Goal: Navigation & Orientation: Find specific page/section

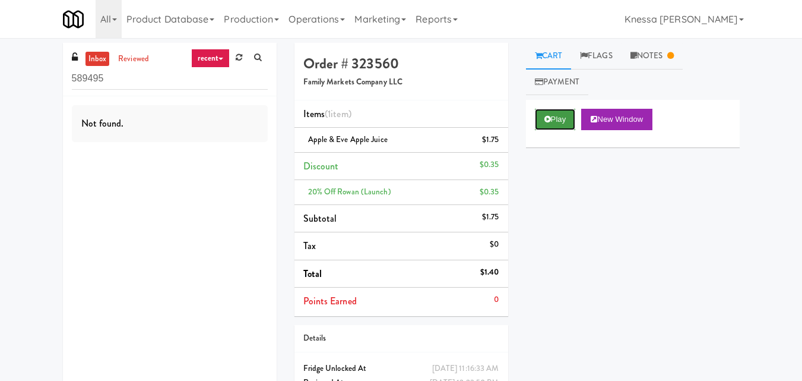
click at [557, 125] on button "Play" at bounding box center [555, 119] width 41 height 21
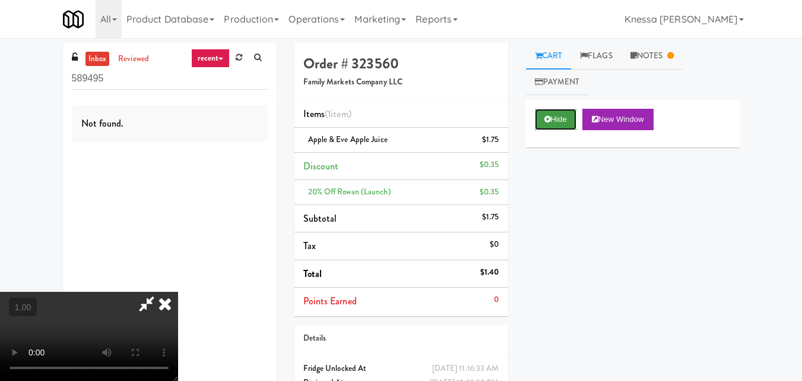
drag, startPoint x: 548, startPoint y: 112, endPoint x: 559, endPoint y: 117, distance: 12.5
click at [559, 117] on button "Hide" at bounding box center [556, 119] width 42 height 21
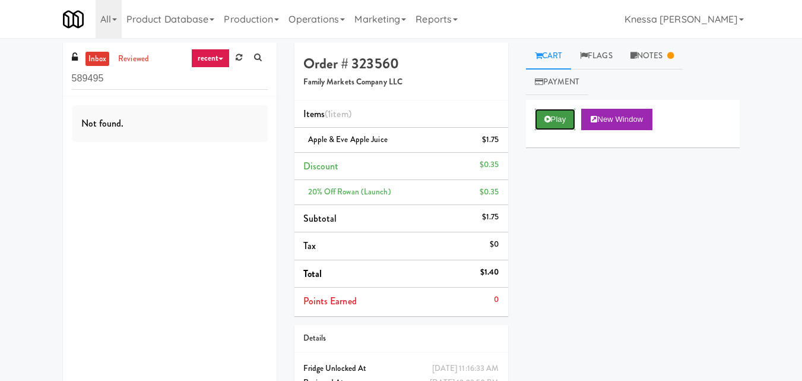
click at [559, 117] on button "Play" at bounding box center [555, 119] width 41 height 21
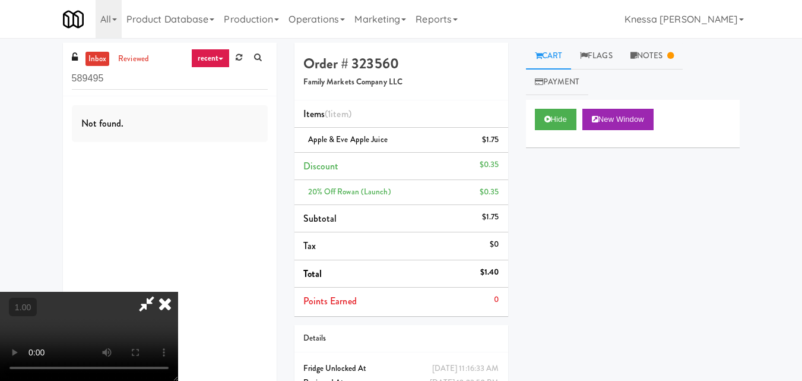
click at [175, 305] on icon at bounding box center [165, 304] width 26 height 24
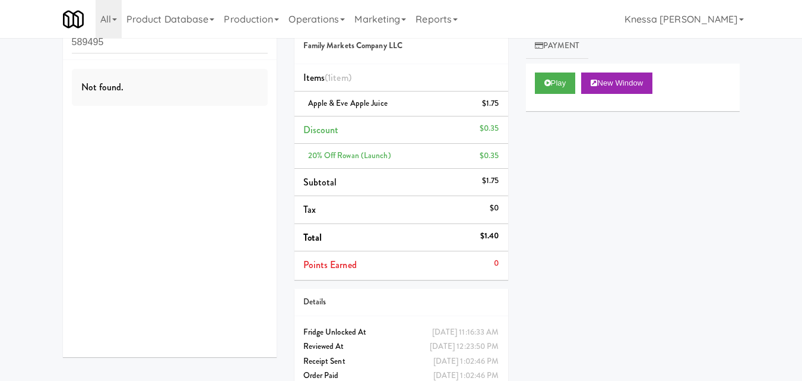
scroll to position [56, 0]
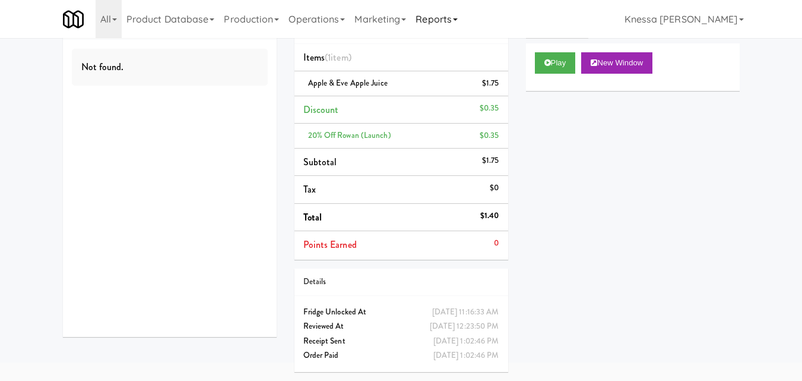
click at [443, 10] on link "Reports" at bounding box center [437, 19] width 52 height 38
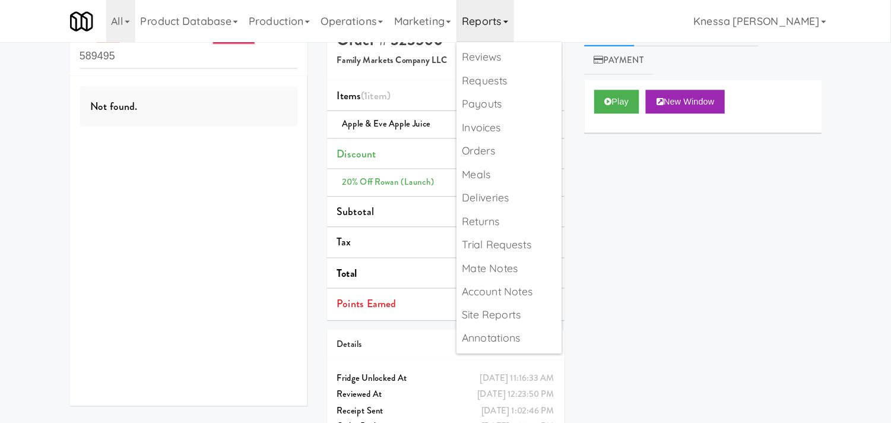
scroll to position [0, 0]
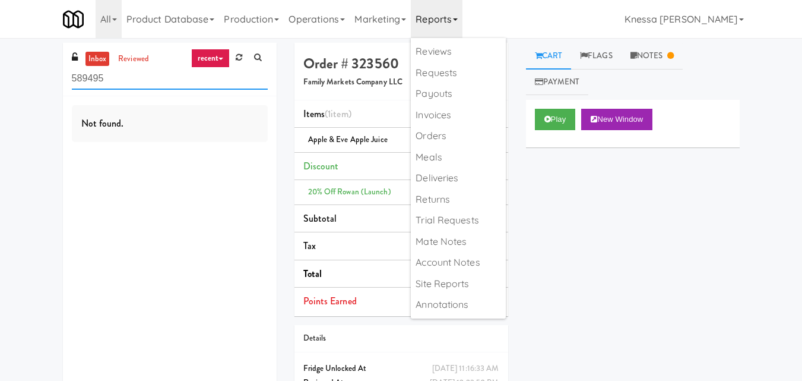
click at [163, 71] on input "589495" at bounding box center [170, 79] width 196 height 22
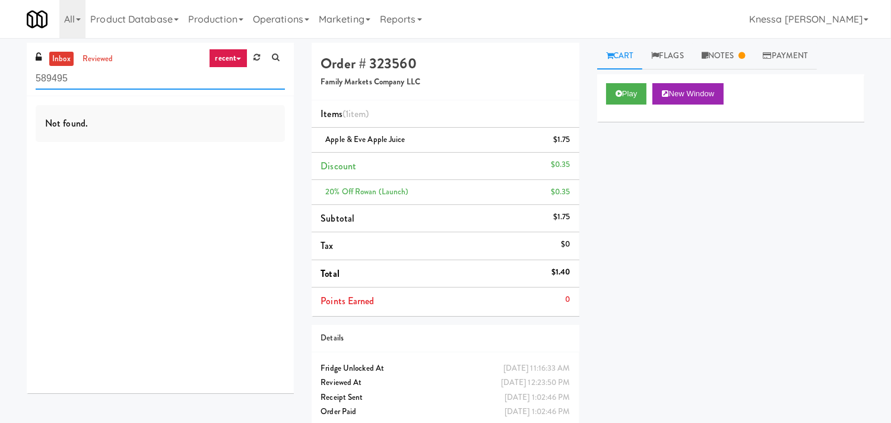
click at [128, 84] on input "589495" at bounding box center [160, 79] width 249 height 22
type input "\"
click at [717, 51] on link "Notes" at bounding box center [724, 56] width 62 height 27
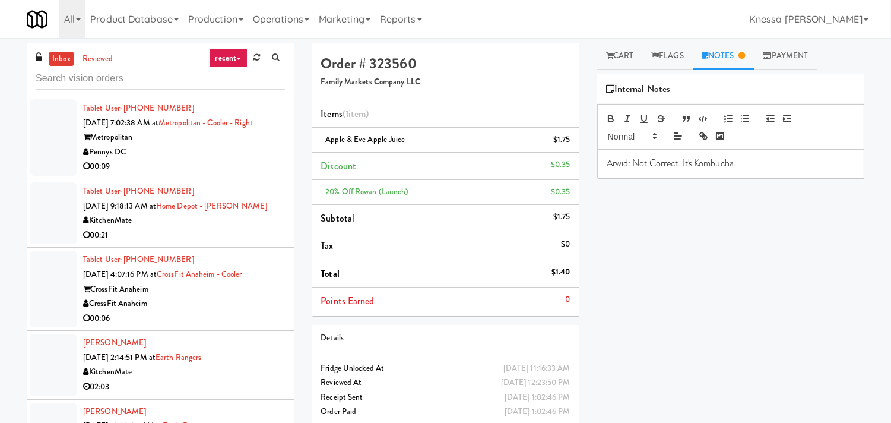
click at [655, 213] on div "Play New Window Primary Flag Clear Flag if unable to determine what was taken o…" at bounding box center [730, 296] width 267 height 445
click at [150, 141] on div "Metropolitan" at bounding box center [184, 137] width 202 height 15
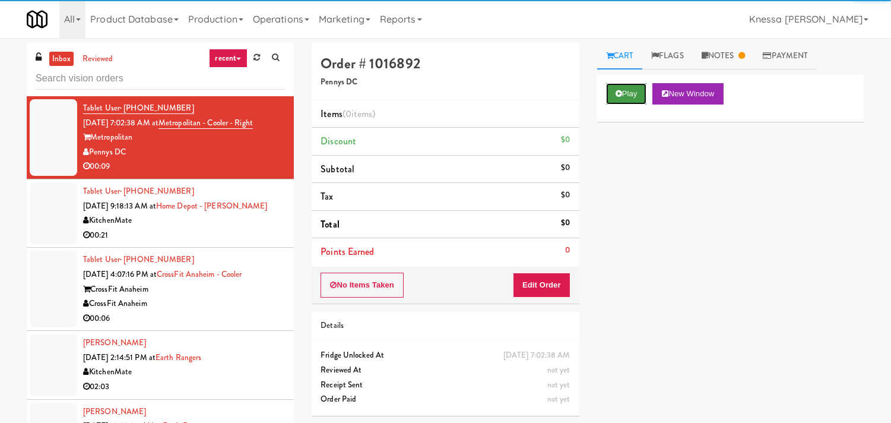
click at [616, 98] on button "Play" at bounding box center [626, 93] width 41 height 21
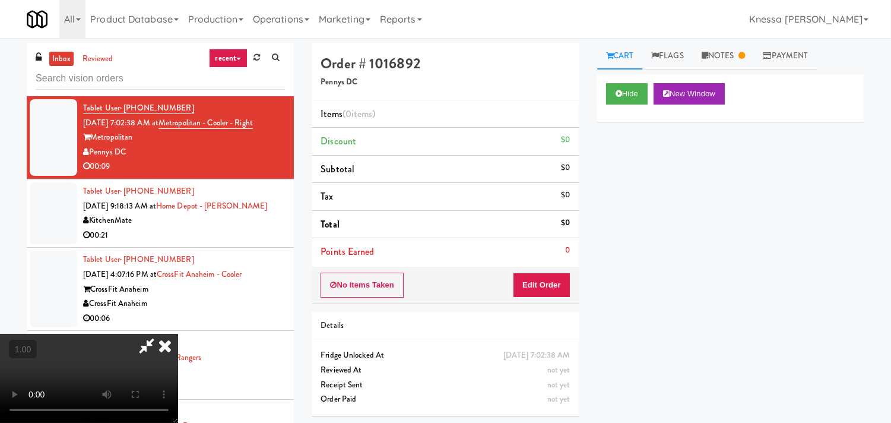
click at [162, 340] on icon at bounding box center [165, 346] width 26 height 24
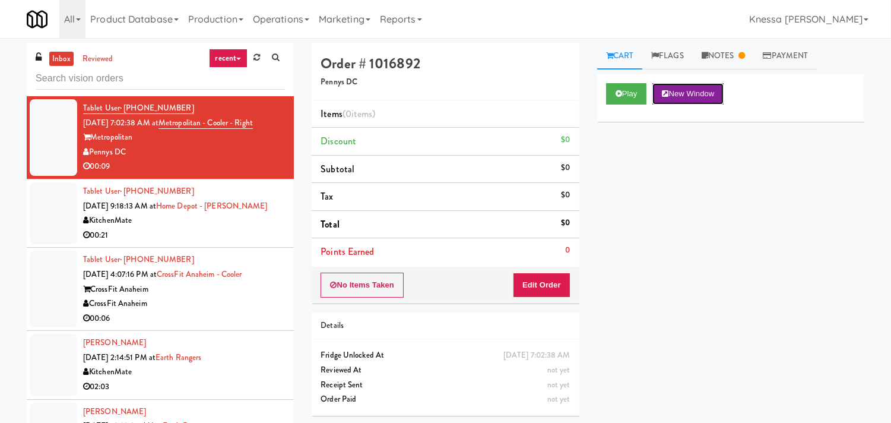
click at [689, 87] on button "New Window" at bounding box center [688, 93] width 71 height 21
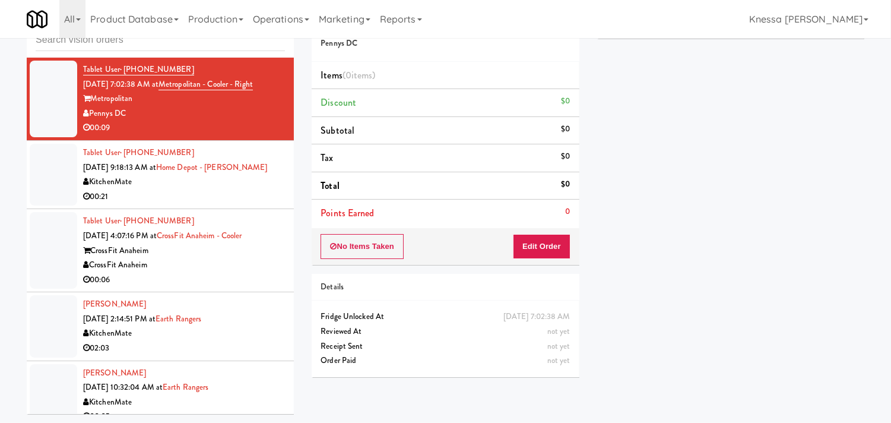
scroll to position [66, 0]
click at [163, 185] on div "KitchenMate" at bounding box center [184, 182] width 202 height 15
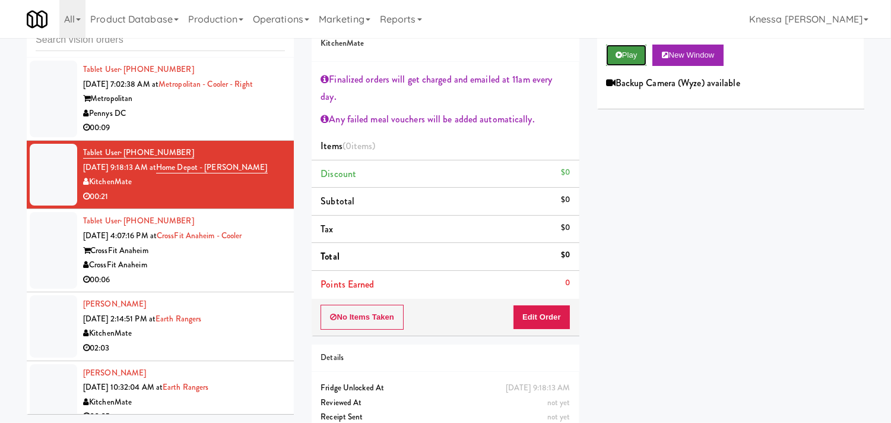
click at [634, 52] on button "Play" at bounding box center [626, 55] width 41 height 21
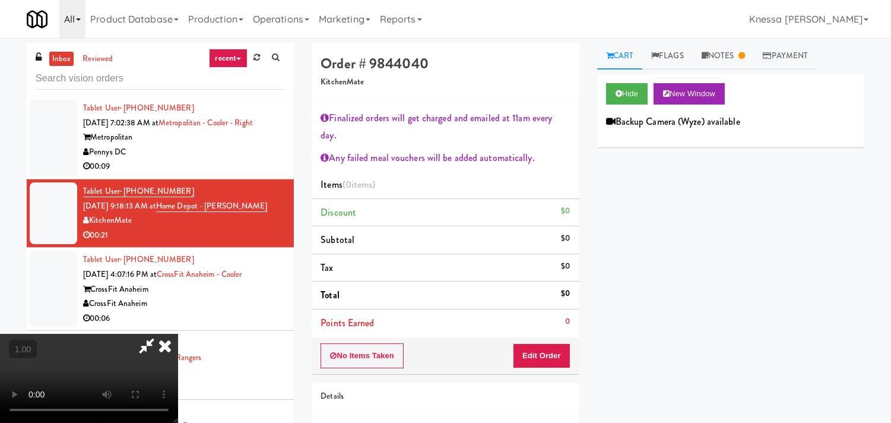
click at [62, 11] on link "All" at bounding box center [72, 19] width 26 height 38
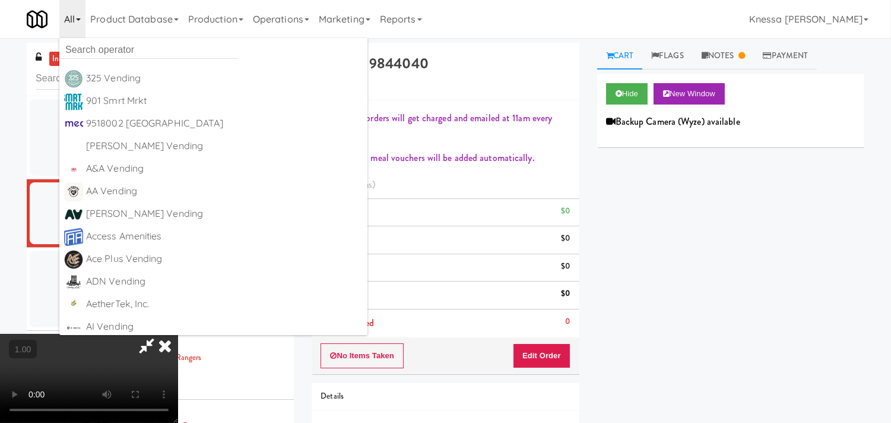
drag, startPoint x: 838, startPoint y: 265, endPoint x: 815, endPoint y: 261, distance: 22.9
click at [811, 265] on div "Hide New Window Backup Camera (Wyze) available Primary Flag Clear Flag if unabl…" at bounding box center [730, 296] width 267 height 445
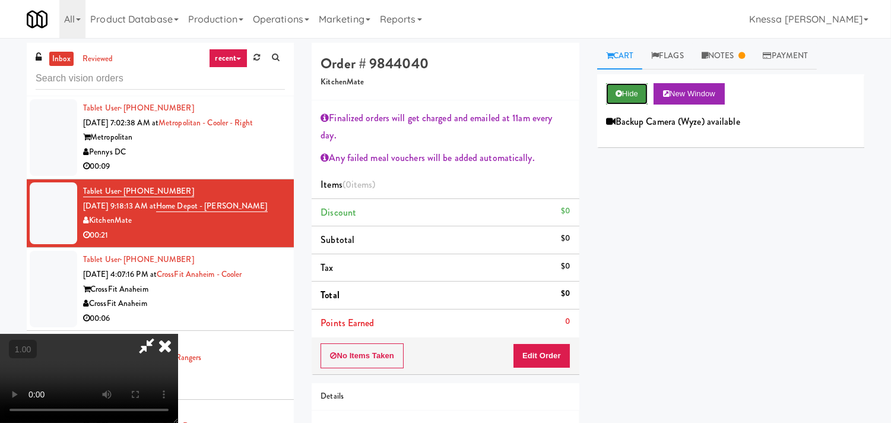
click at [610, 101] on button "Hide" at bounding box center [627, 93] width 42 height 21
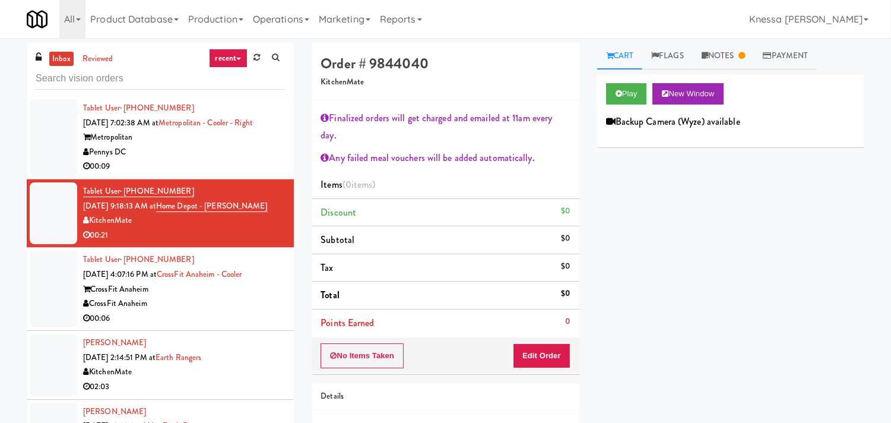
click at [223, 317] on div "00:06" at bounding box center [184, 318] width 202 height 15
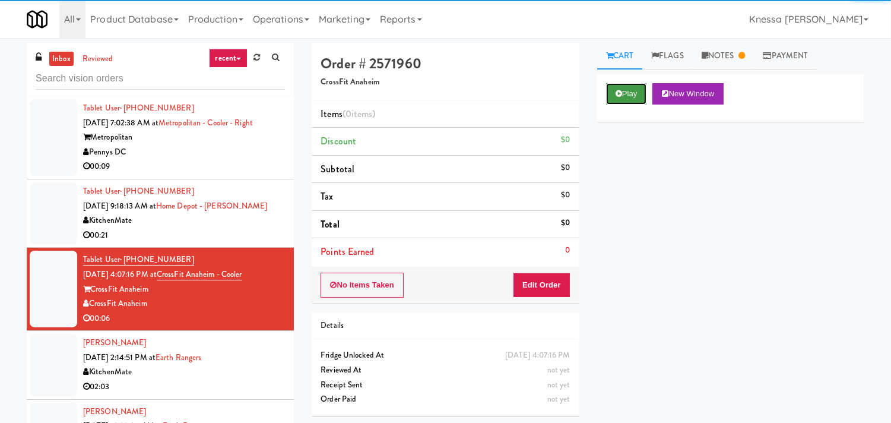
click at [620, 99] on button "Play" at bounding box center [626, 93] width 41 height 21
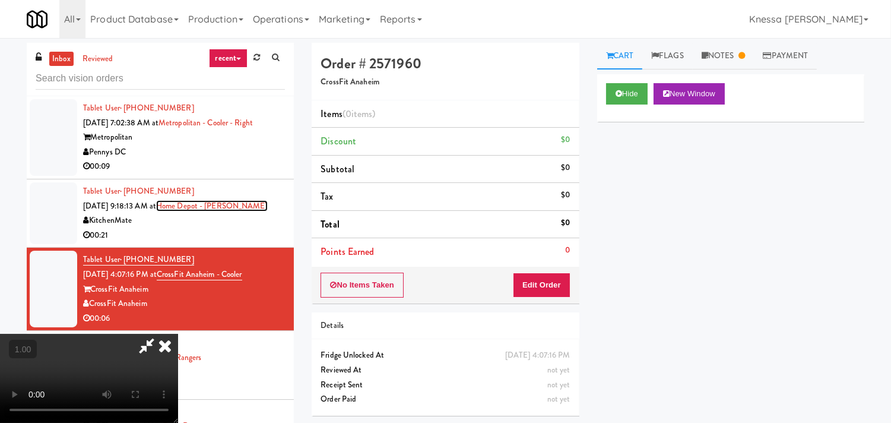
click at [220, 203] on link "Home Depot - Vaughn DC" at bounding box center [212, 205] width 112 height 11
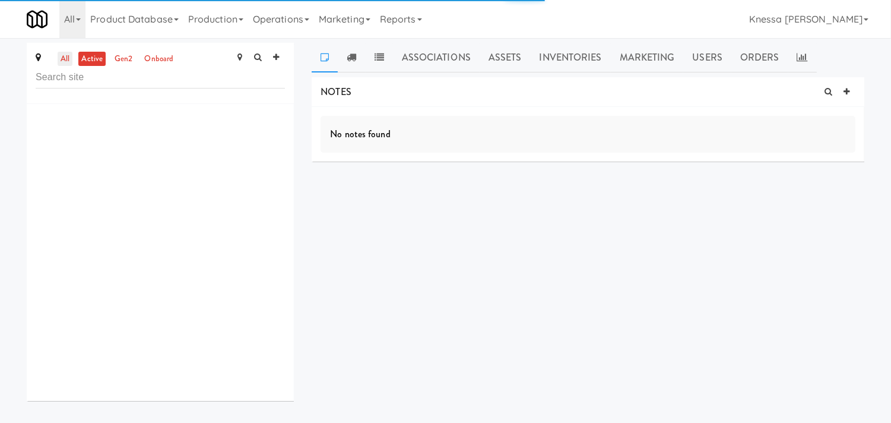
click at [61, 58] on link "all" at bounding box center [65, 59] width 15 height 15
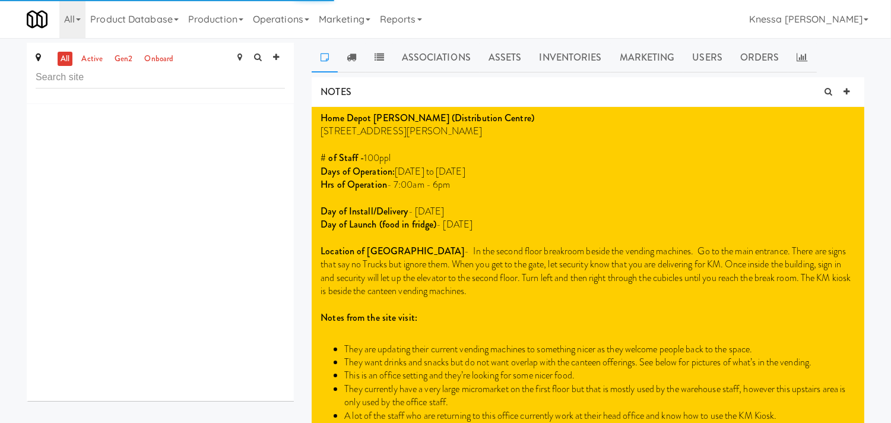
click at [93, 59] on link "active" at bounding box center [91, 59] width 27 height 15
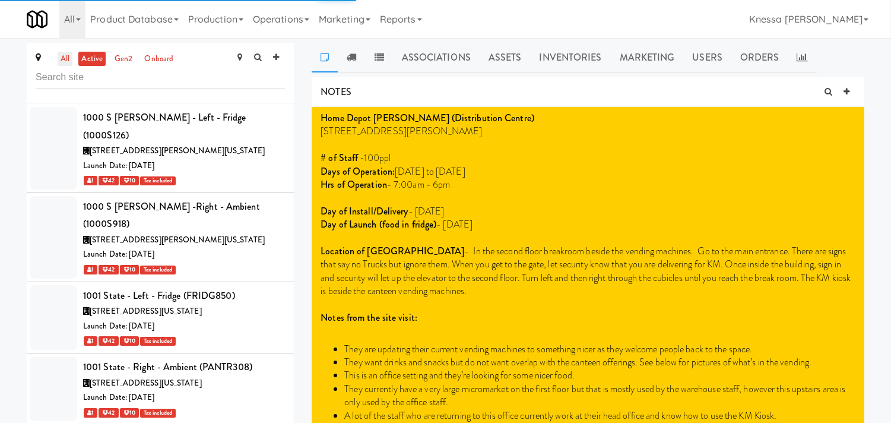
click at [66, 58] on link "all" at bounding box center [65, 59] width 15 height 15
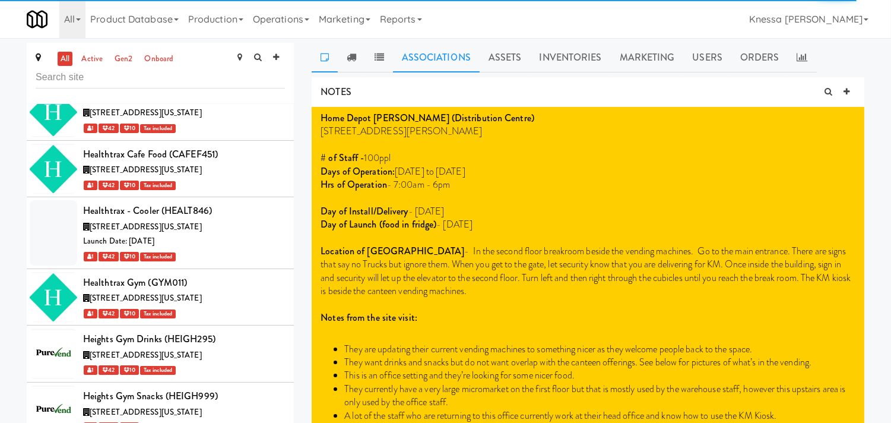
click at [422, 60] on link "Associations" at bounding box center [436, 58] width 87 height 30
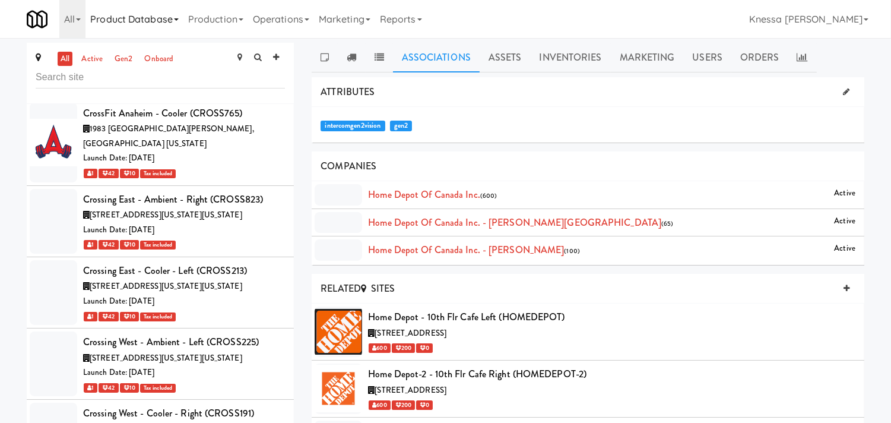
scroll to position [46892, 0]
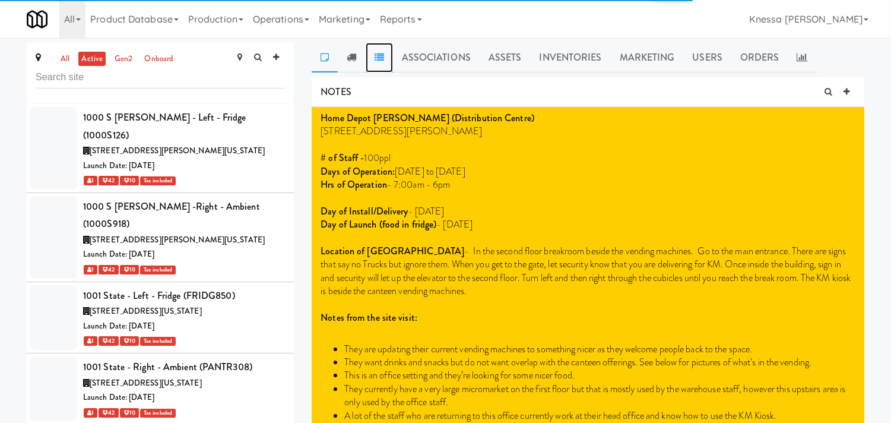
click at [390, 49] on link at bounding box center [379, 58] width 27 height 30
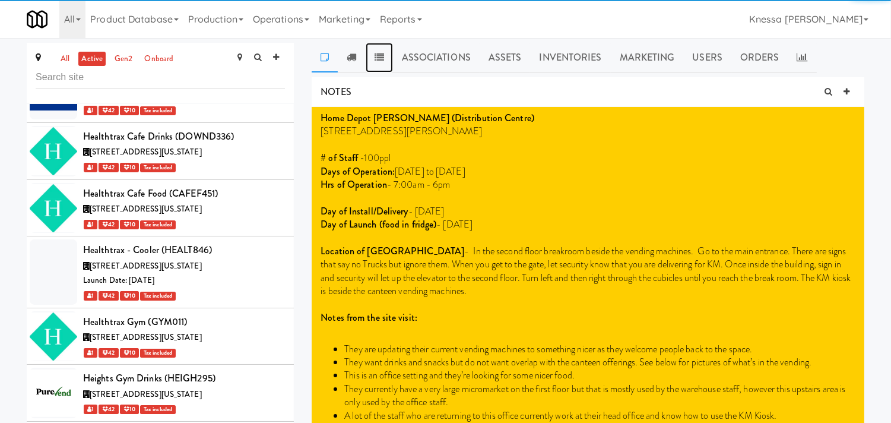
scroll to position [29326, 0]
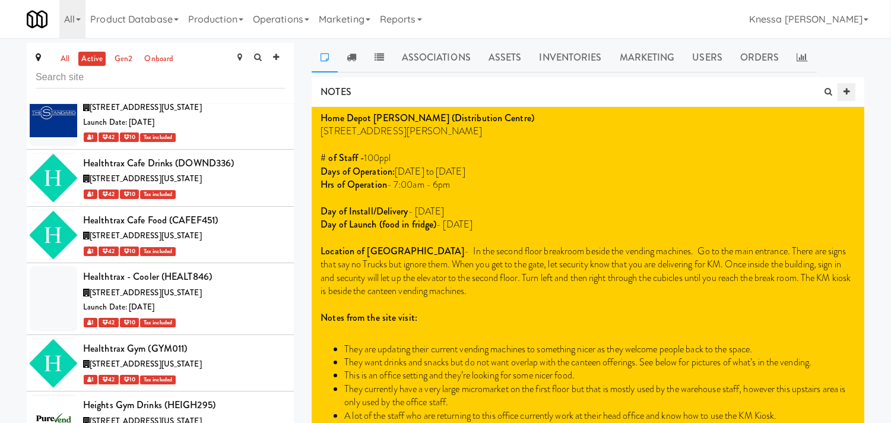
click at [847, 92] on icon at bounding box center [847, 92] width 6 height 8
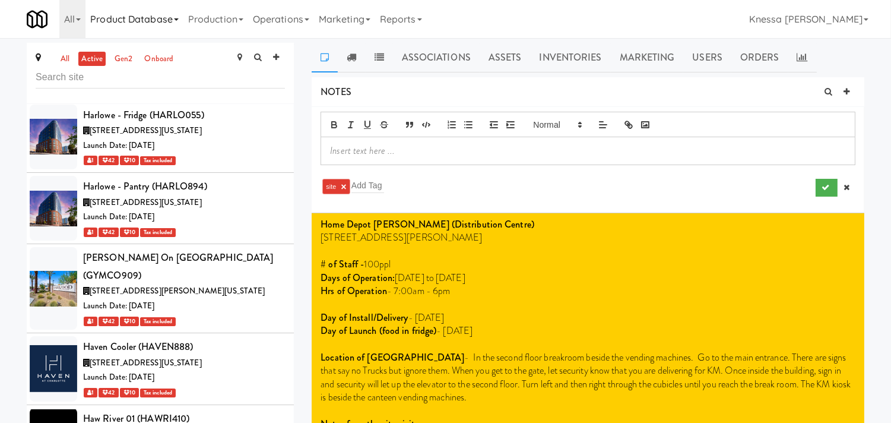
scroll to position [28864, 0]
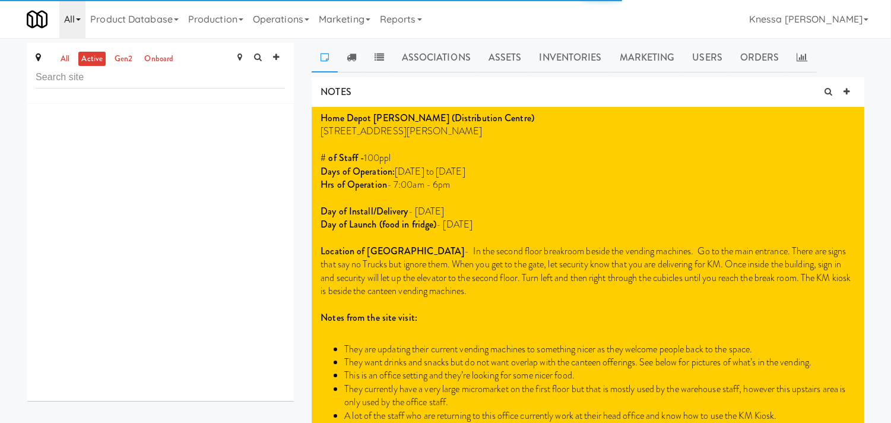
click at [69, 16] on link "All" at bounding box center [72, 19] width 26 height 38
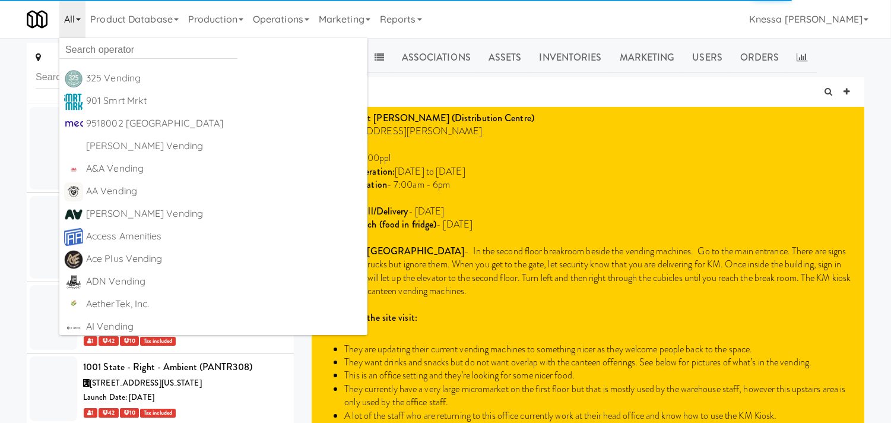
click at [74, 20] on link "All" at bounding box center [72, 19] width 26 height 38
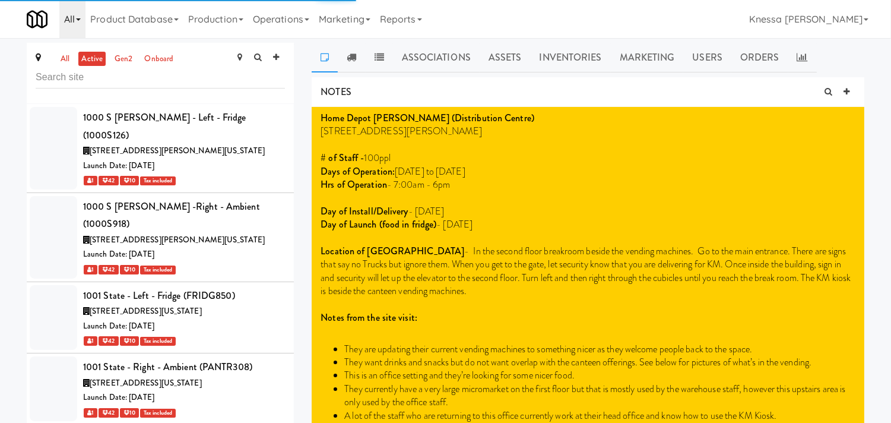
click at [74, 20] on link "All" at bounding box center [72, 19] width 26 height 38
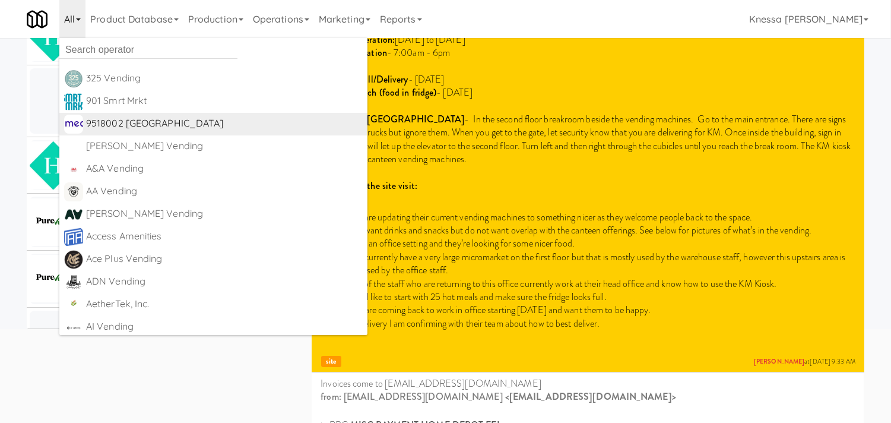
click at [144, 121] on div "9518002 [GEOGRAPHIC_DATA]" at bounding box center [224, 124] width 277 height 18
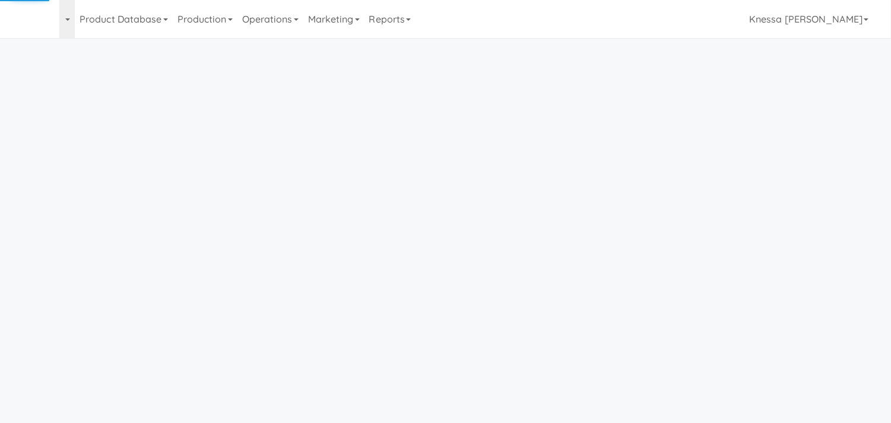
scroll to position [38, 0]
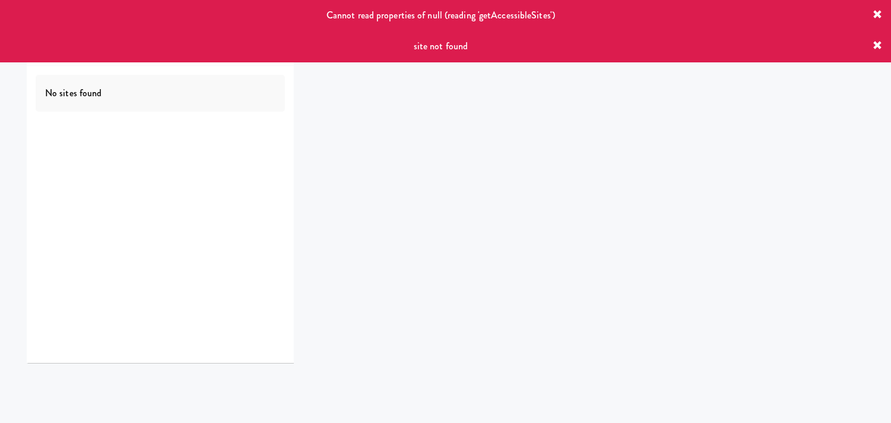
click at [879, 10] on icon at bounding box center [878, 15] width 10 height 10
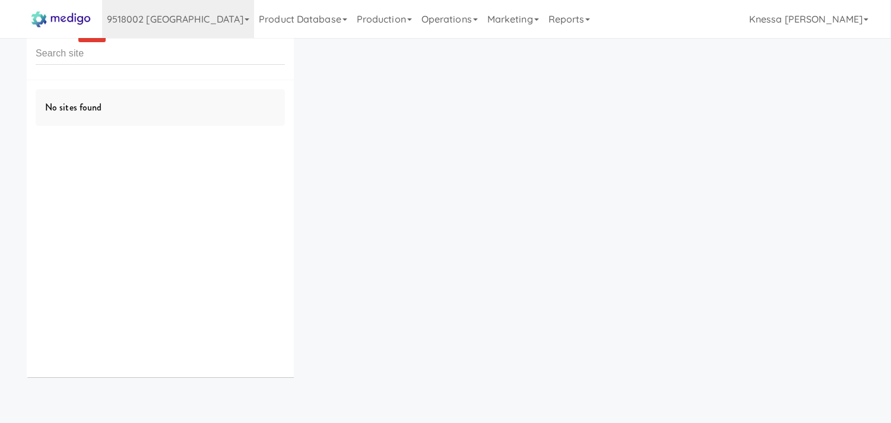
scroll to position [0, 0]
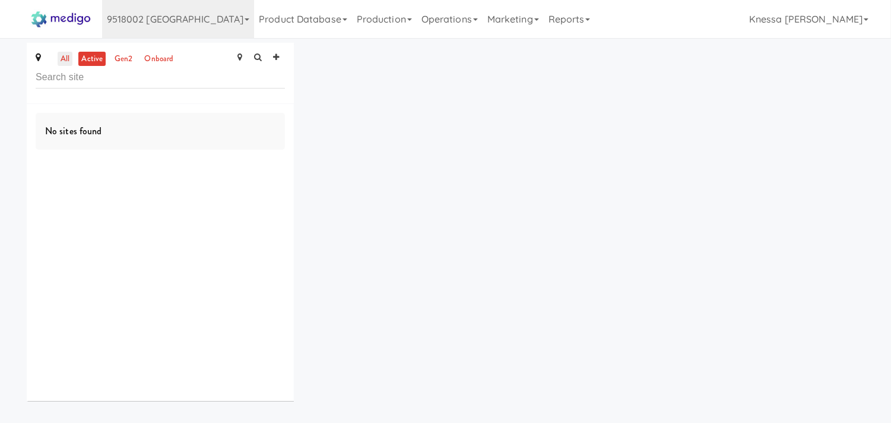
click at [59, 59] on link "all" at bounding box center [65, 59] width 15 height 15
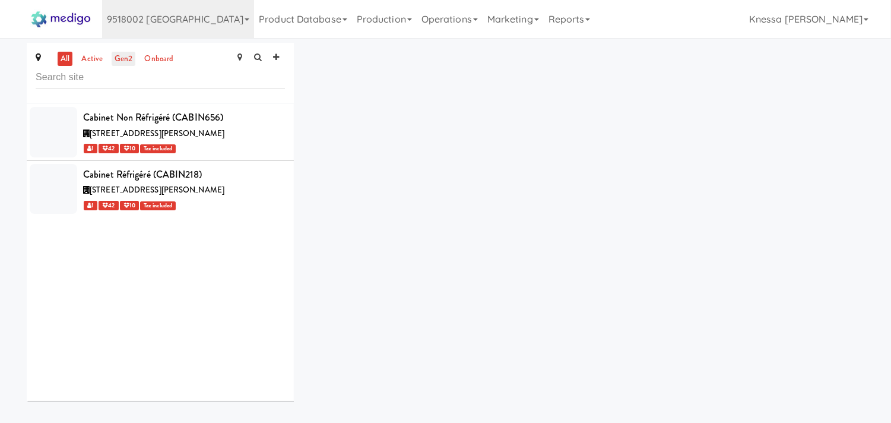
click at [122, 58] on link "gen2" at bounding box center [124, 59] width 24 height 15
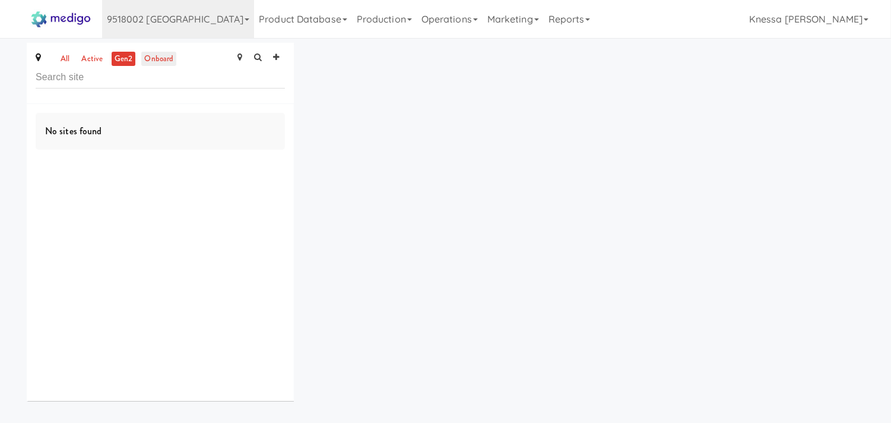
click at [163, 62] on link "onboard" at bounding box center [158, 59] width 35 height 15
click at [484, 24] on link "Marketing" at bounding box center [513, 19] width 61 height 38
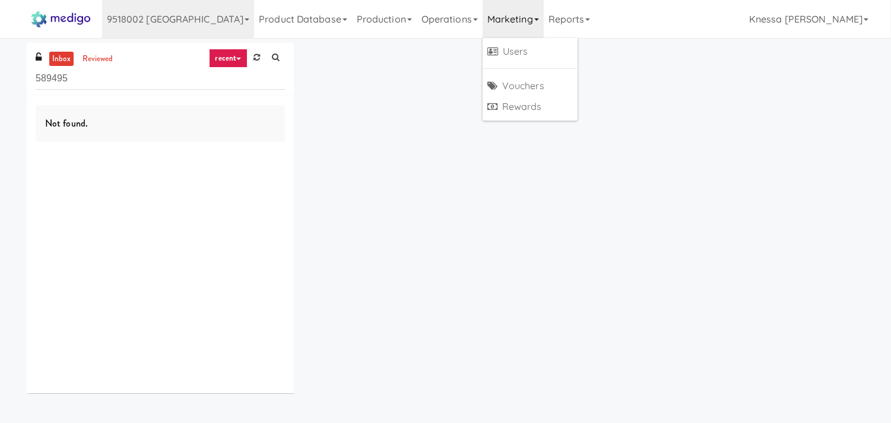
click at [483, 24] on link "Marketing" at bounding box center [513, 19] width 61 height 38
click at [483, 52] on link "Users" at bounding box center [530, 51] width 95 height 21
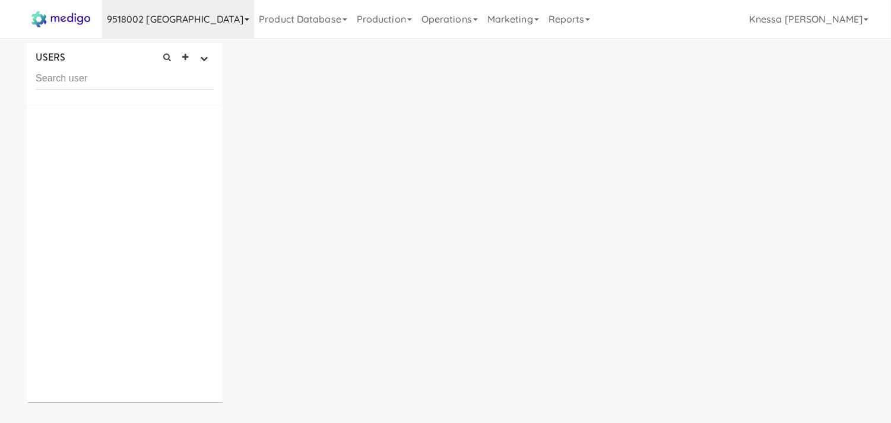
click at [165, 19] on link "9518002 [GEOGRAPHIC_DATA]" at bounding box center [178, 19] width 153 height 38
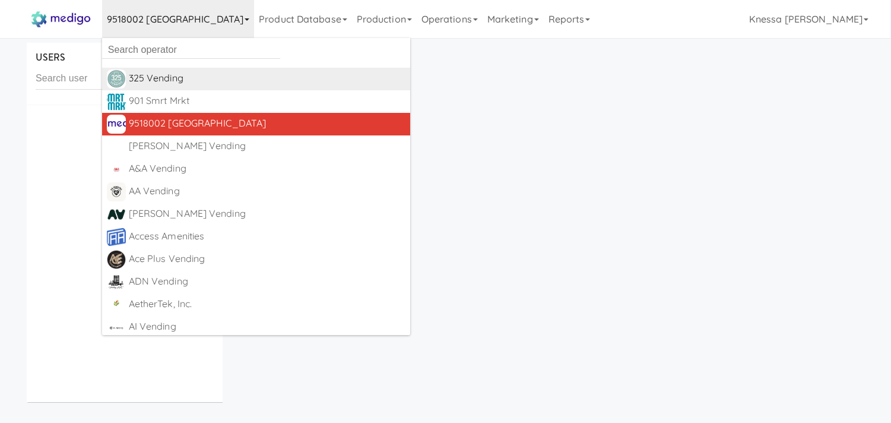
click at [198, 77] on div "325 Vending" at bounding box center [267, 78] width 277 height 18
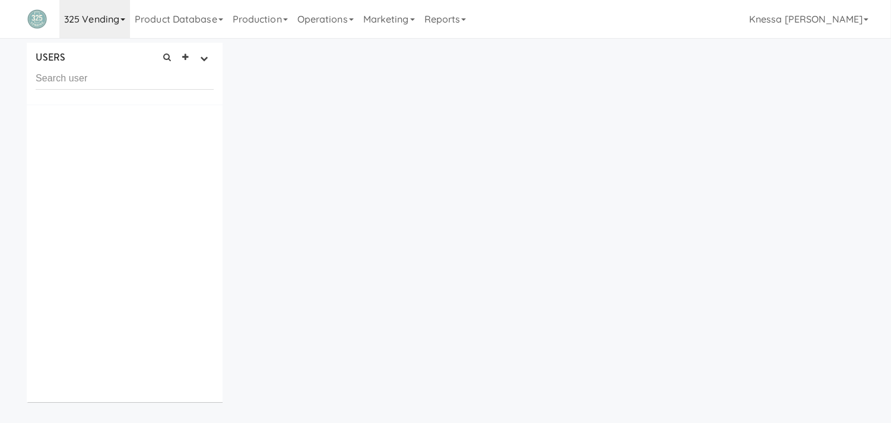
click at [105, 26] on link "325 Vending" at bounding box center [94, 19] width 71 height 38
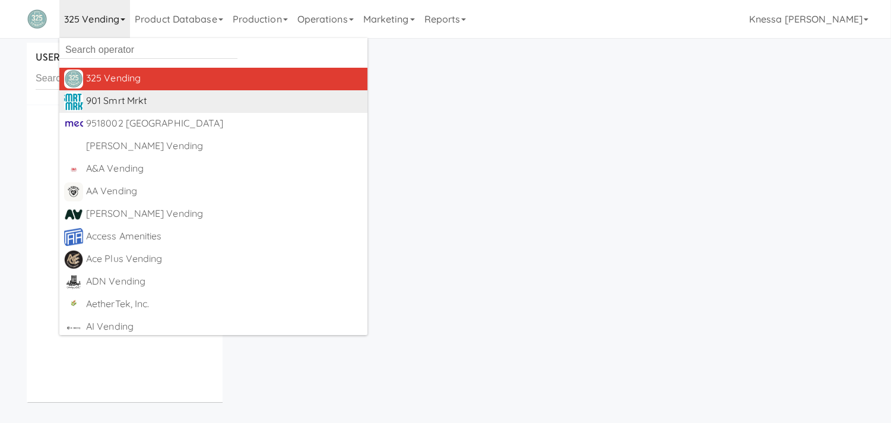
click at [146, 102] on div "901 Smrt Mrkt" at bounding box center [224, 101] width 277 height 18
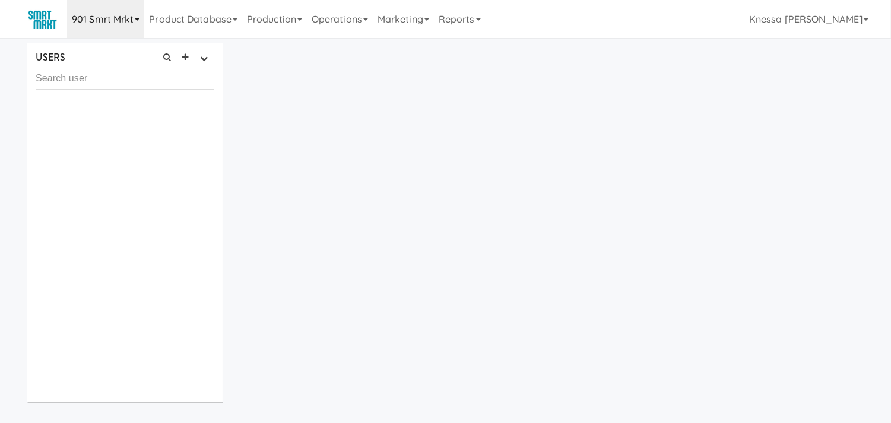
click at [127, 31] on link "901 Smrt Mrkt" at bounding box center [105, 19] width 77 height 38
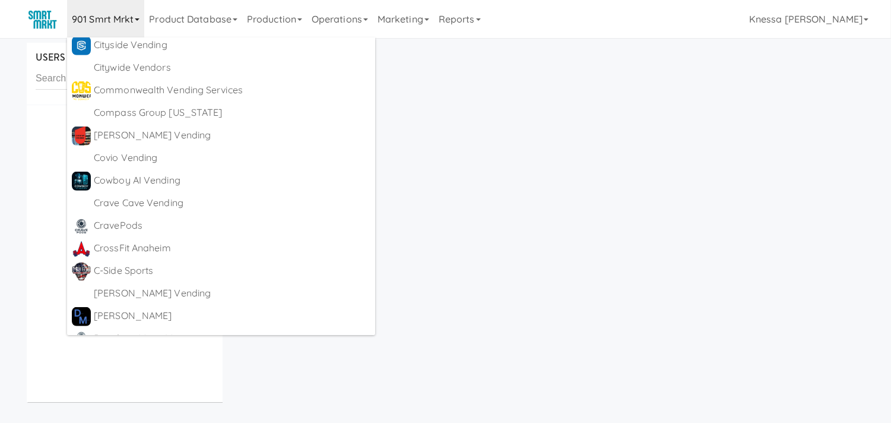
scroll to position [1254, 0]
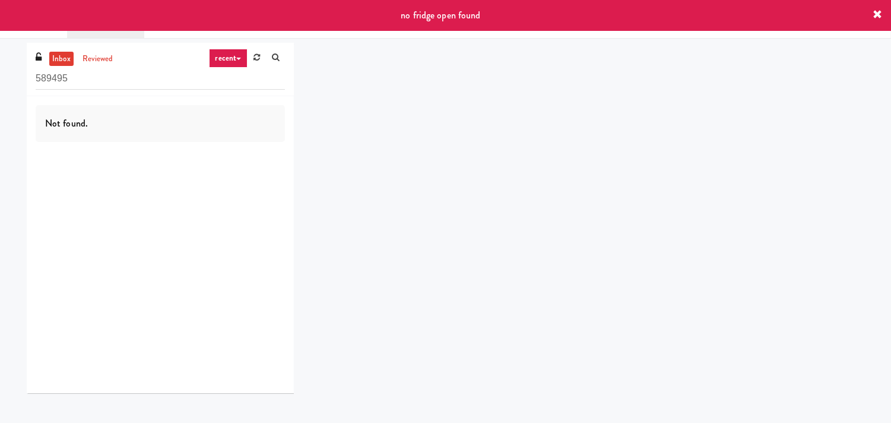
click at [875, 12] on icon at bounding box center [878, 15] width 10 height 10
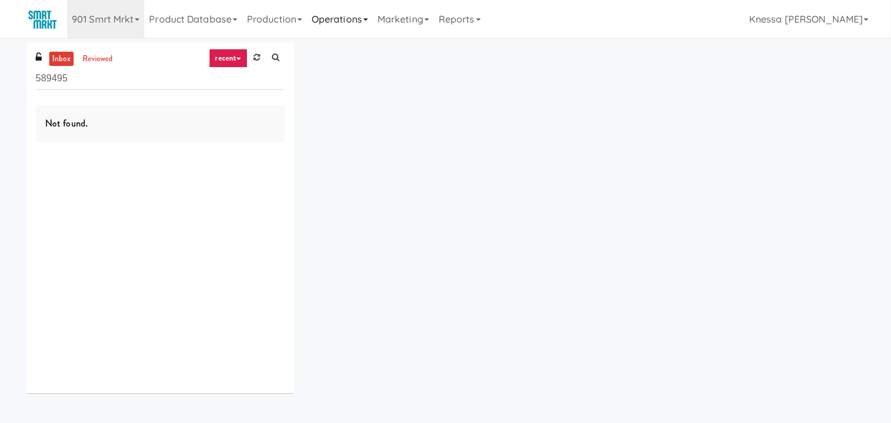
click at [357, 23] on link "Operations" at bounding box center [340, 19] width 66 height 38
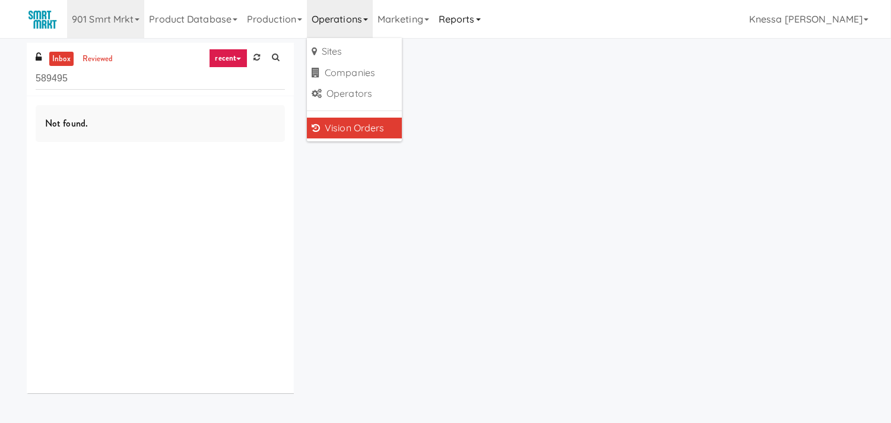
click at [467, 21] on link "Reports" at bounding box center [460, 19] width 52 height 38
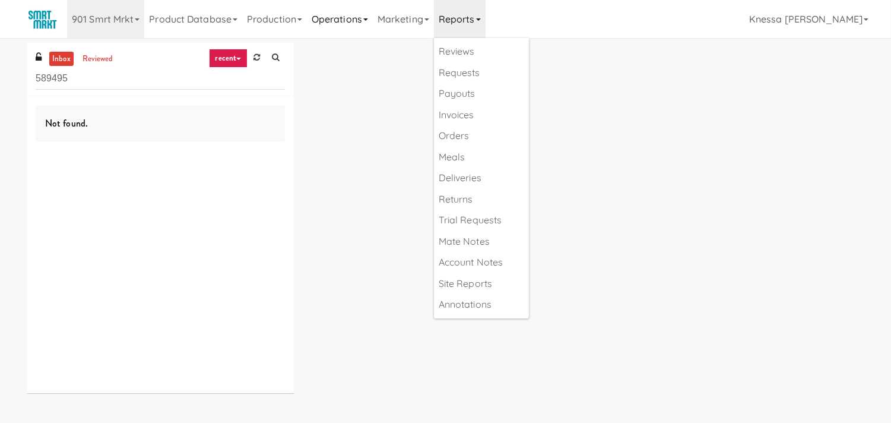
click at [369, 23] on link "Operations" at bounding box center [340, 19] width 66 height 38
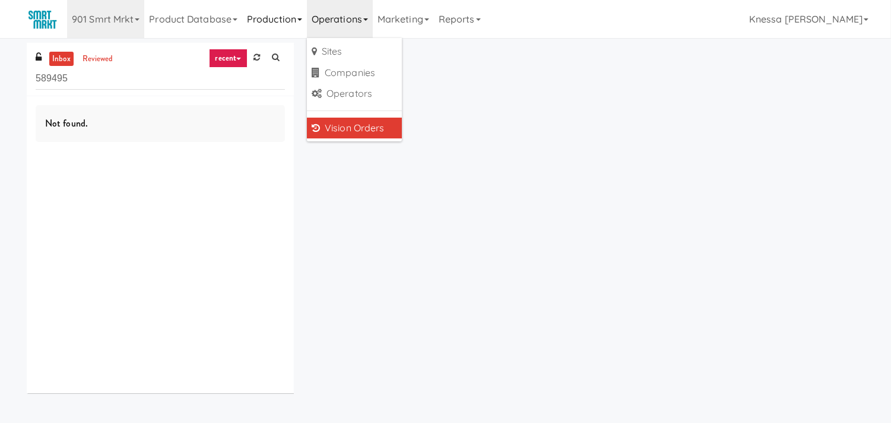
click at [275, 15] on link "Production" at bounding box center [274, 19] width 65 height 38
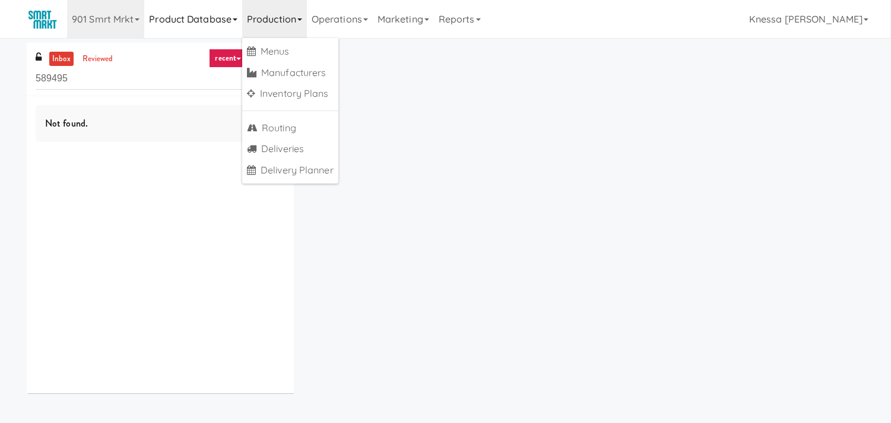
click at [200, 20] on link "Product Database" at bounding box center [193, 19] width 98 height 38
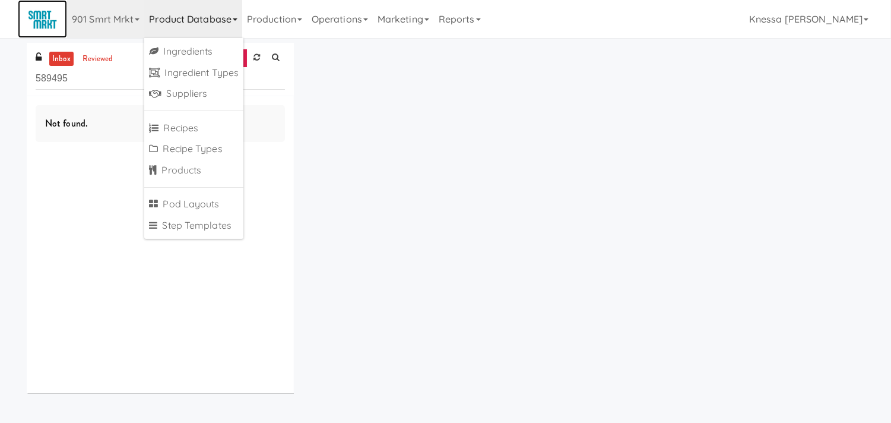
click at [33, 12] on img at bounding box center [42, 19] width 31 height 21
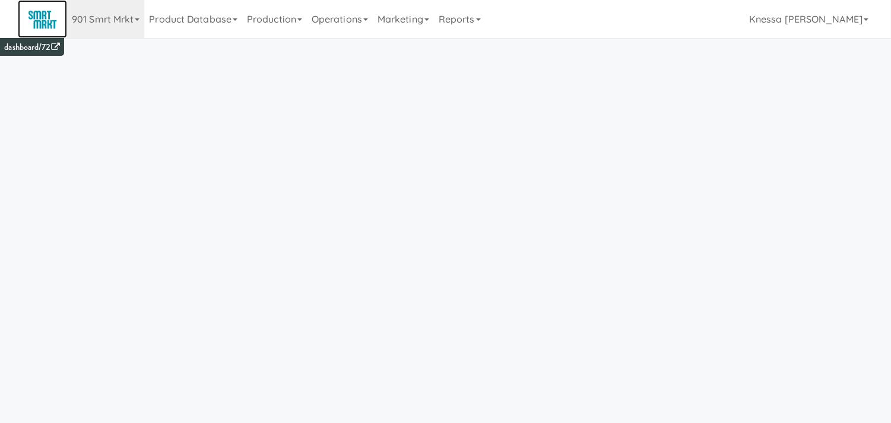
click at [36, 16] on img at bounding box center [42, 19] width 31 height 21
click at [49, 39] on div "dashboard/72" at bounding box center [32, 47] width 64 height 18
click at [50, 48] on link "dashboard/72" at bounding box center [31, 47] width 55 height 12
click at [141, 14] on link "901 Smrt Mrkt" at bounding box center [105, 19] width 77 height 38
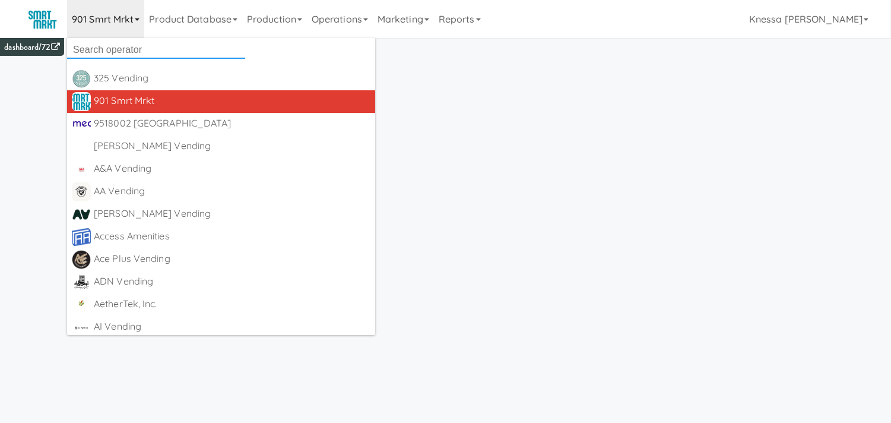
click at [227, 46] on input "text" at bounding box center [156, 50] width 178 height 18
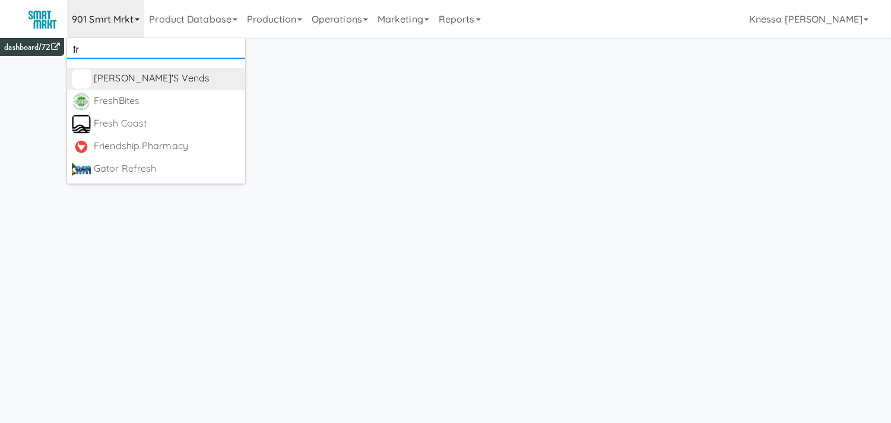
type input "f"
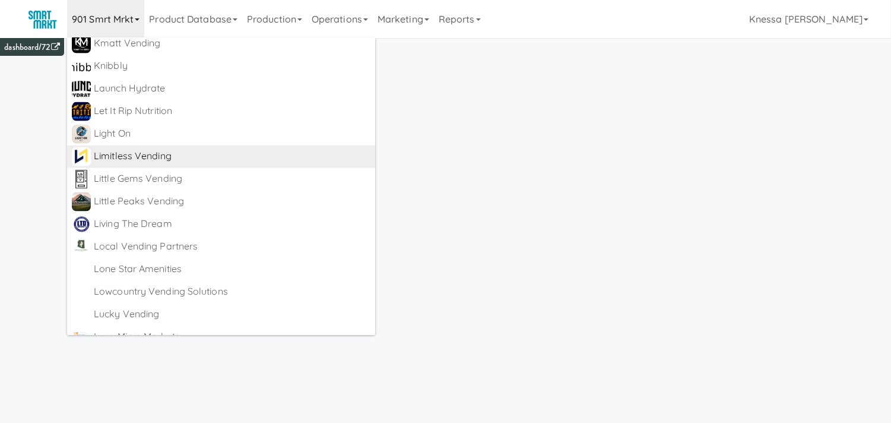
scroll to position [3221, 0]
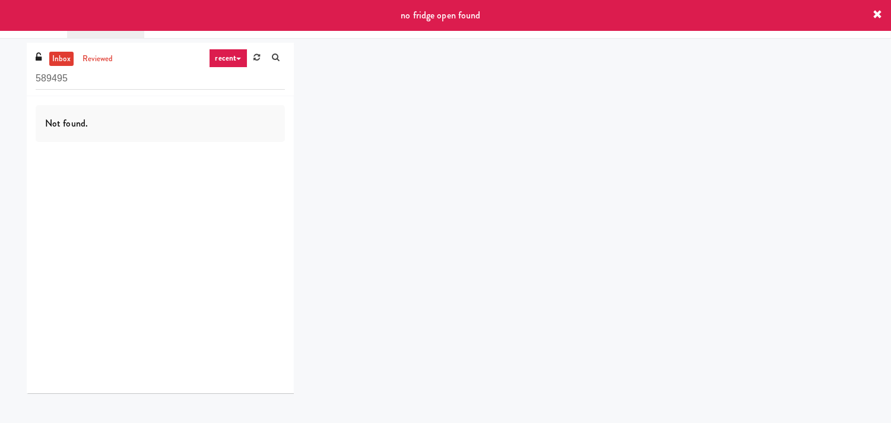
click at [232, 81] on input "589495" at bounding box center [160, 79] width 249 height 22
drag, startPoint x: 232, startPoint y: 81, endPoint x: 232, endPoint y: 93, distance: 11.3
click at [232, 83] on input "589495" at bounding box center [160, 79] width 249 height 22
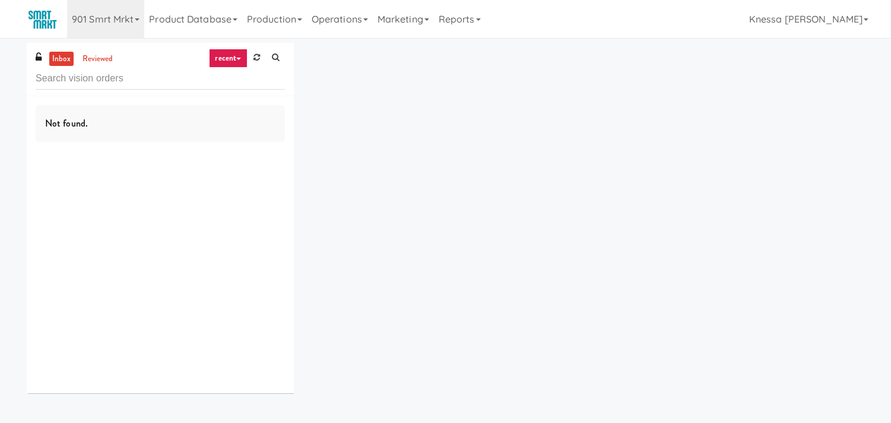
click at [236, 62] on link "recent" at bounding box center [228, 58] width 39 height 19
click at [217, 83] on link "all" at bounding box center [237, 81] width 95 height 21
click at [235, 59] on link "all" at bounding box center [235, 58] width 25 height 19
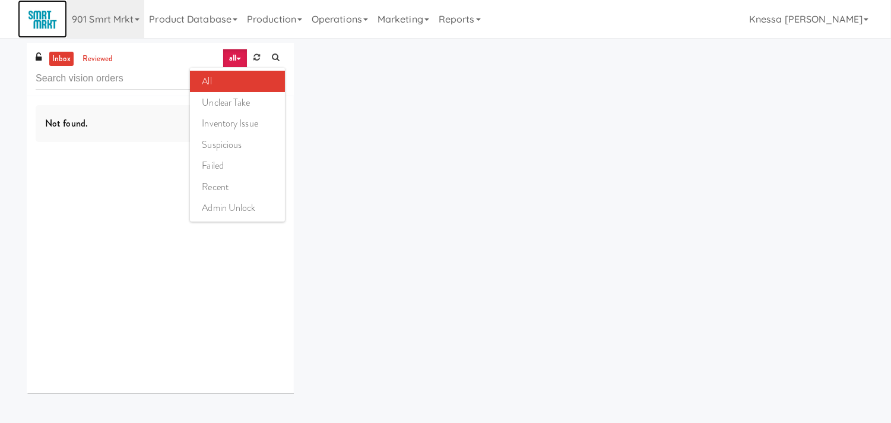
click at [42, 27] on img at bounding box center [42, 19] width 31 height 21
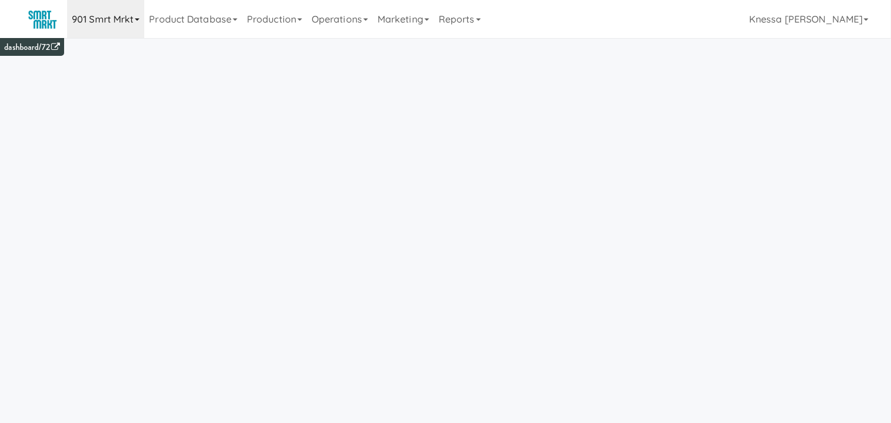
click at [85, 31] on link "901 Smrt Mrkt" at bounding box center [105, 19] width 77 height 38
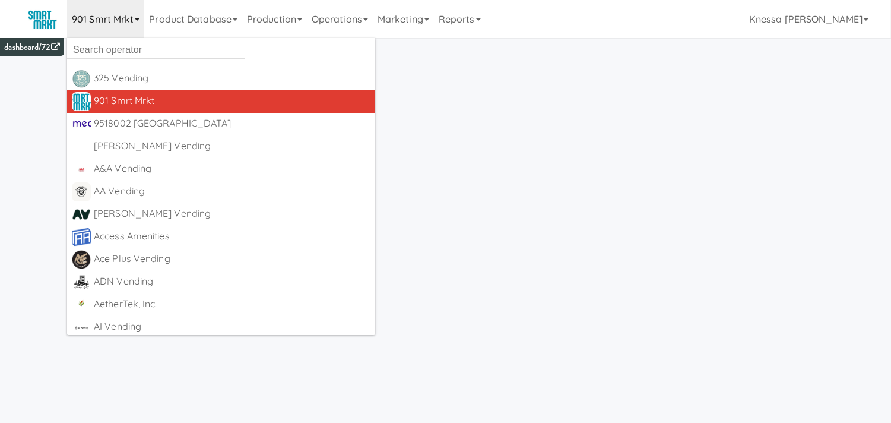
click at [210, 103] on div "901 Smrt Mrkt" at bounding box center [232, 101] width 277 height 18
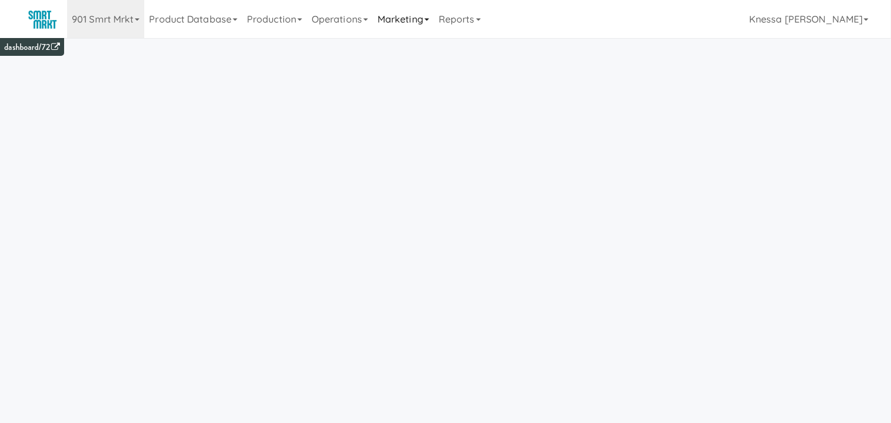
click at [415, 21] on link "Marketing" at bounding box center [403, 19] width 61 height 38
click at [460, 16] on link "Reports" at bounding box center [460, 19] width 52 height 38
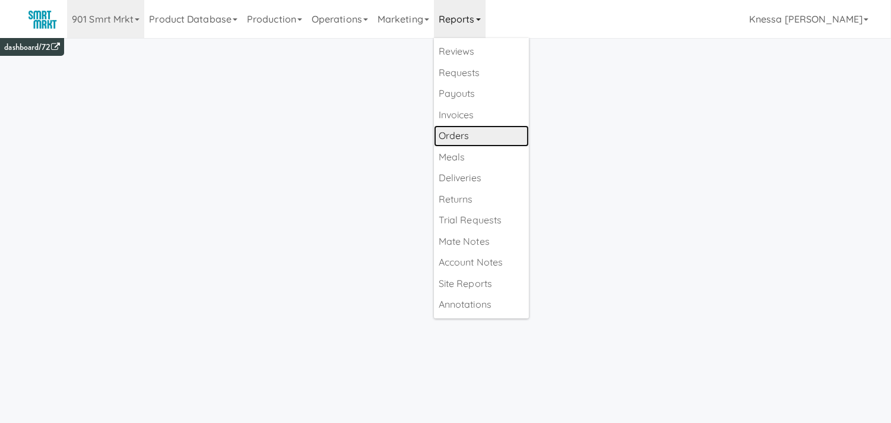
click at [480, 135] on link "Orders" at bounding box center [481, 135] width 95 height 21
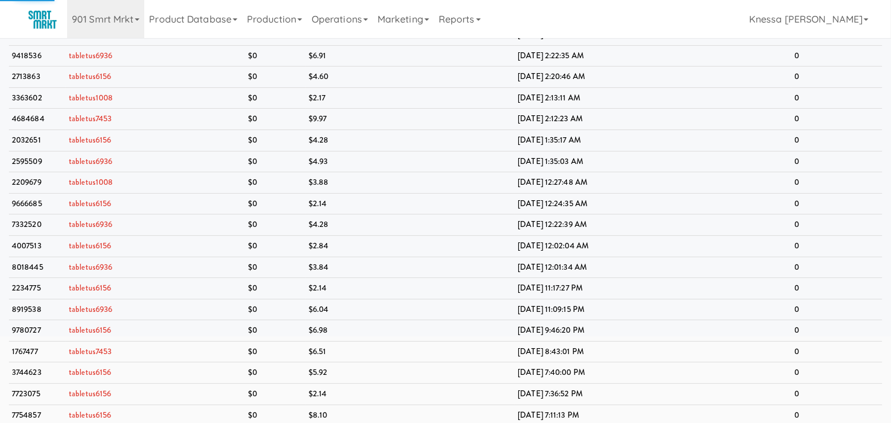
scroll to position [66, 0]
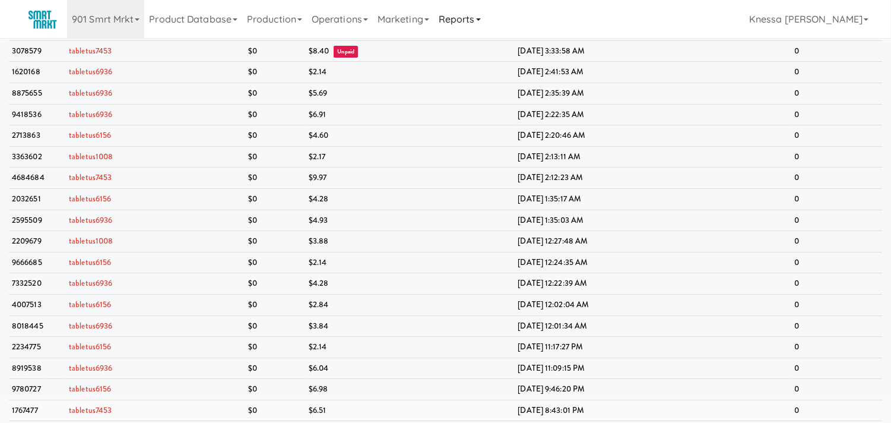
click at [450, 16] on link "Reports" at bounding box center [460, 19] width 52 height 38
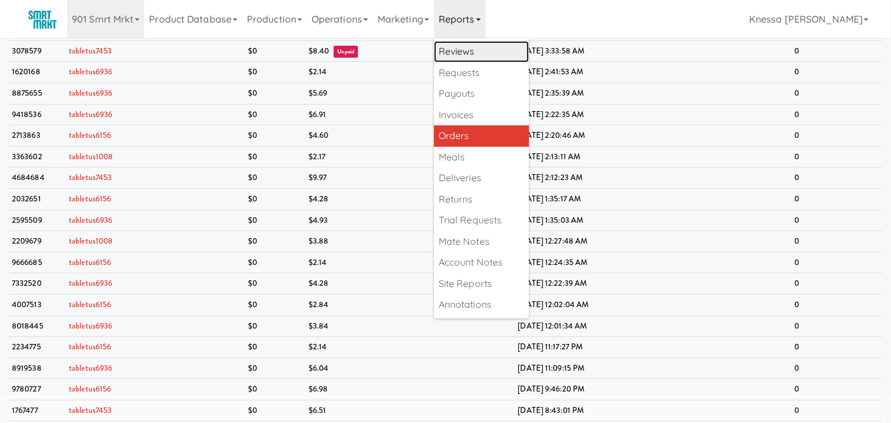
click at [461, 53] on link "Reviews" at bounding box center [481, 51] width 95 height 21
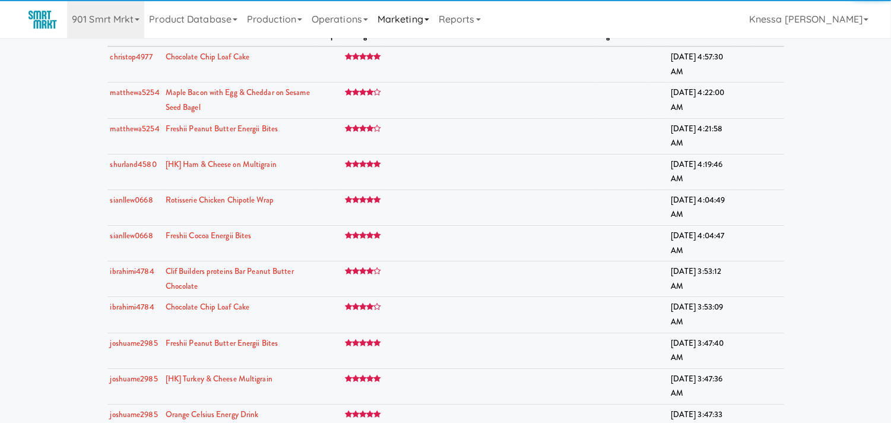
scroll to position [66, 0]
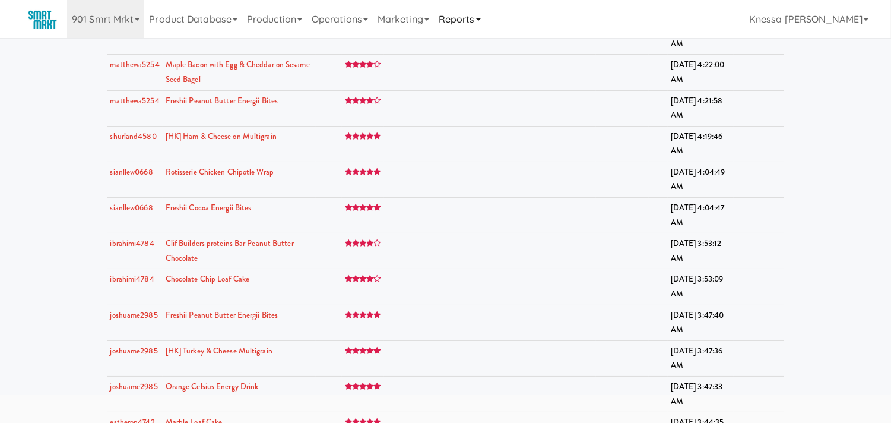
click at [478, 20] on link "Reports" at bounding box center [460, 19] width 52 height 38
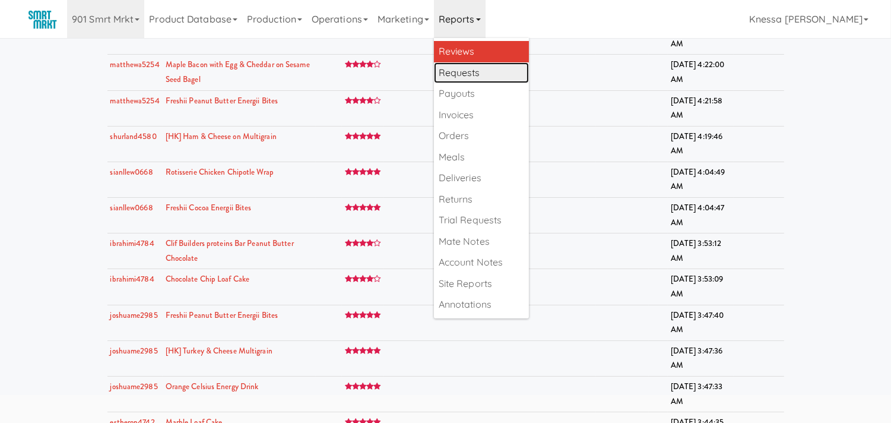
click at [489, 74] on link "Requests" at bounding box center [481, 72] width 95 height 21
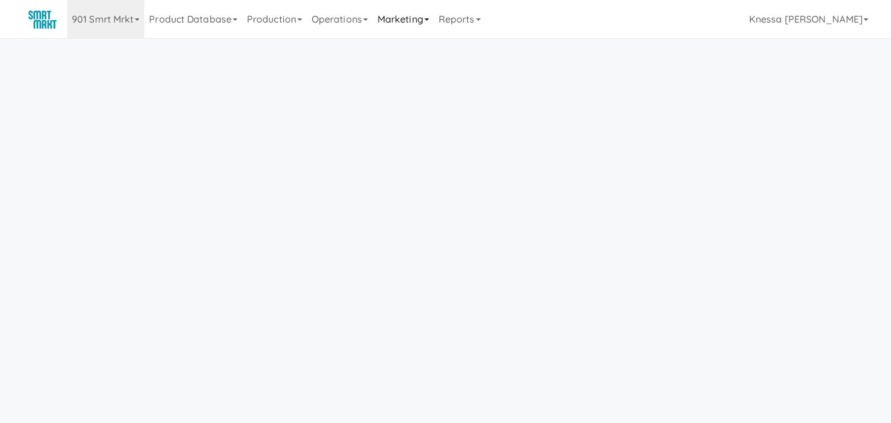
click at [402, 19] on link "Marketing" at bounding box center [403, 19] width 61 height 38
click at [346, 20] on link "Operations" at bounding box center [340, 19] width 66 height 38
click at [268, 19] on link "Production" at bounding box center [274, 19] width 65 height 38
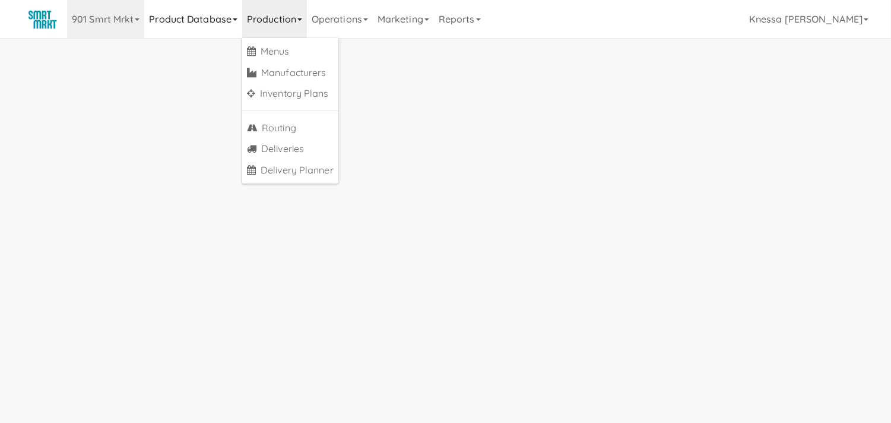
click at [168, 14] on link "Product Database" at bounding box center [193, 19] width 98 height 38
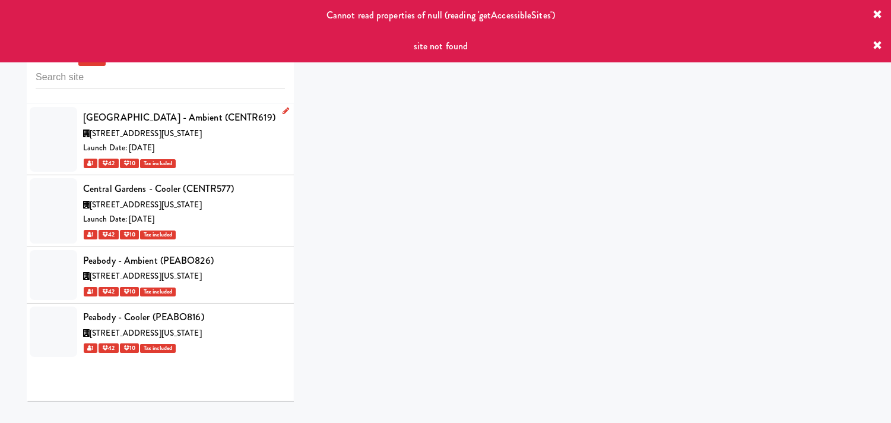
click at [241, 153] on div "Launch Date: [DATE]" at bounding box center [184, 148] width 202 height 15
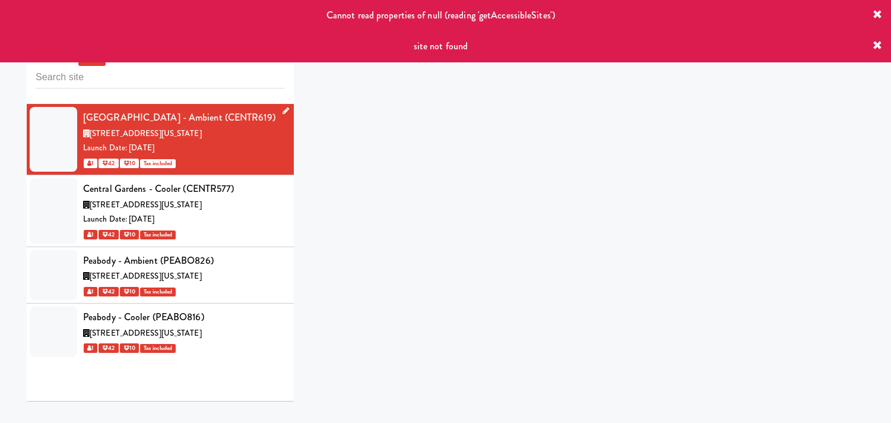
click at [241, 153] on div "Launch Date: [DATE]" at bounding box center [184, 148] width 202 height 15
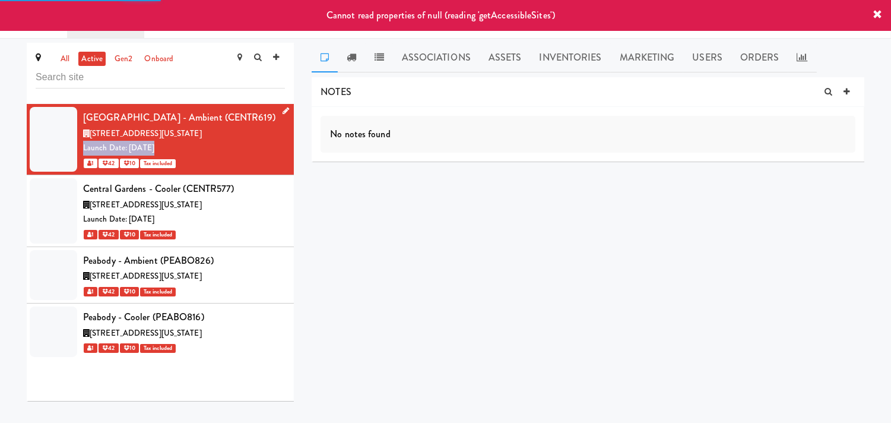
click at [241, 153] on div "Launch Date: [DATE]" at bounding box center [184, 148] width 202 height 15
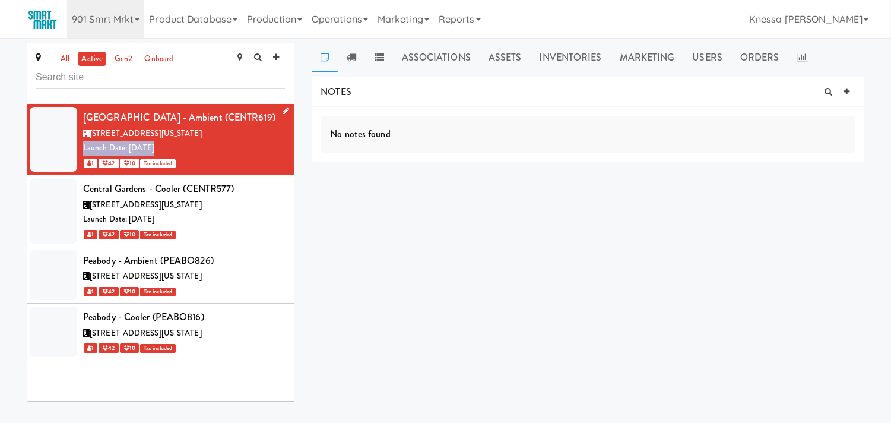
click at [241, 144] on div "Launch Date: [DATE]" at bounding box center [184, 148] width 202 height 15
click at [241, 143] on div "Launch Date: [DATE]" at bounding box center [184, 148] width 202 height 15
click at [241, 141] on div "Launch Date: [DATE]" at bounding box center [184, 148] width 202 height 15
click at [236, 144] on div "Launch Date: [DATE]" at bounding box center [184, 148] width 202 height 15
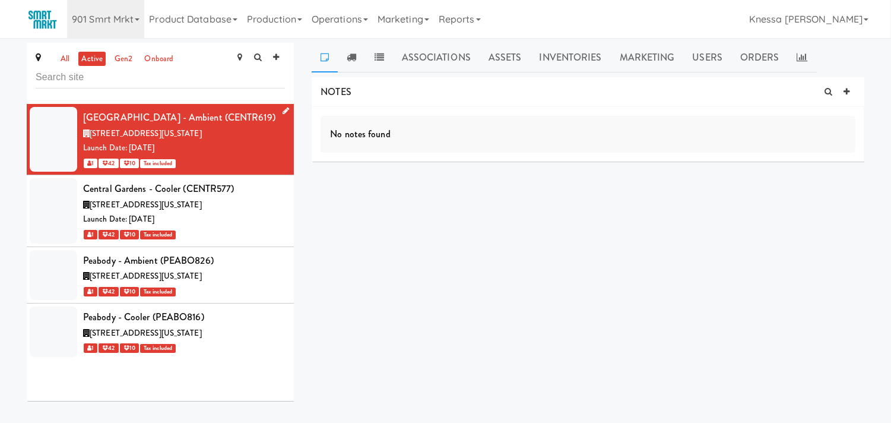
click at [233, 145] on div "Launch Date: [DATE]" at bounding box center [184, 148] width 202 height 15
